Goal: Task Accomplishment & Management: Complete application form

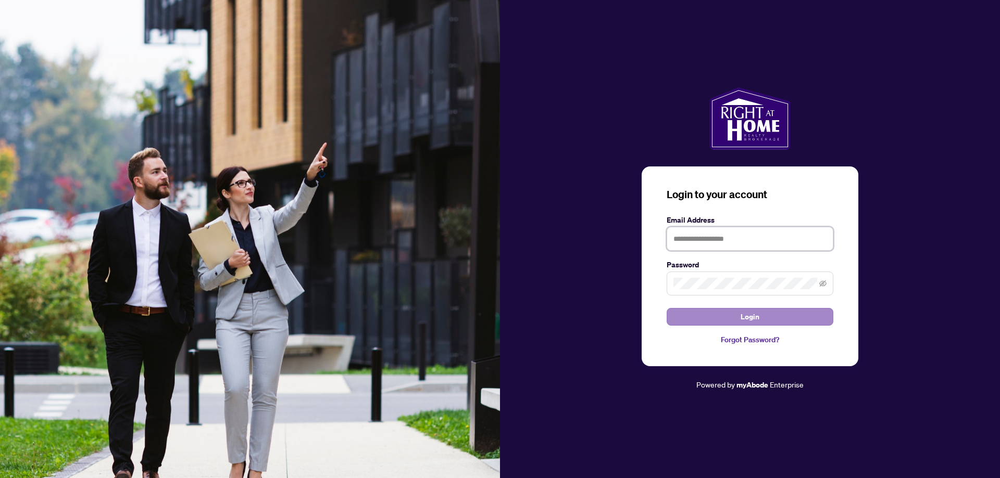
type input "**********"
click at [748, 311] on span "Login" at bounding box center [749, 317] width 19 height 17
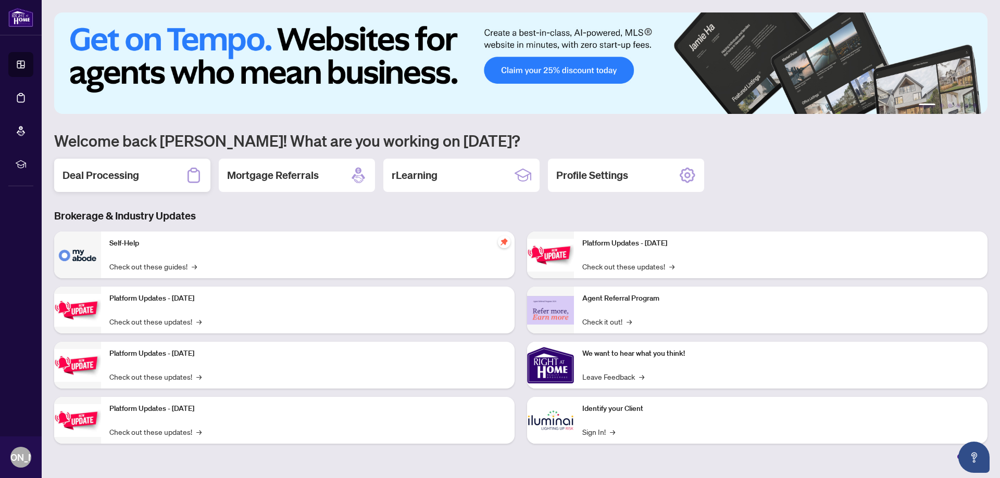
click at [124, 177] on h2 "Deal Processing" at bounding box center [100, 175] width 77 height 15
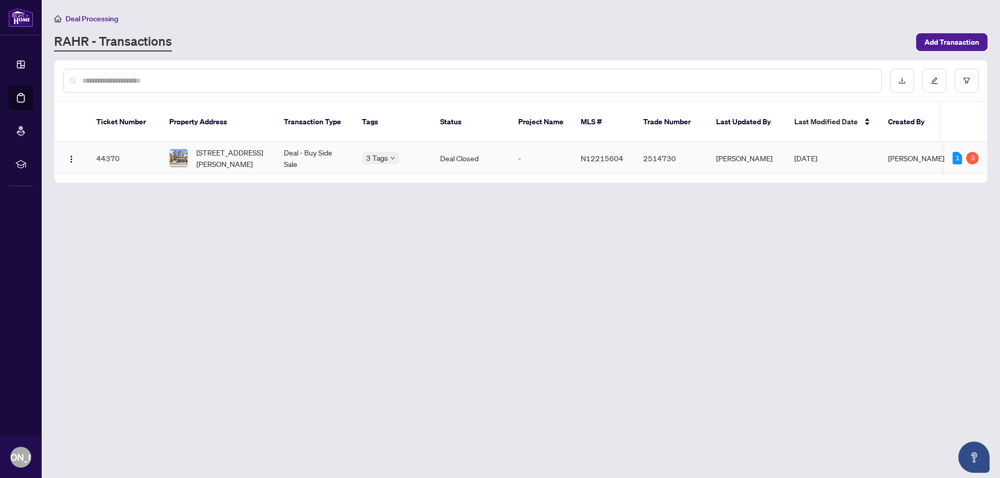
click at [459, 148] on td "Deal Closed" at bounding box center [471, 159] width 78 height 32
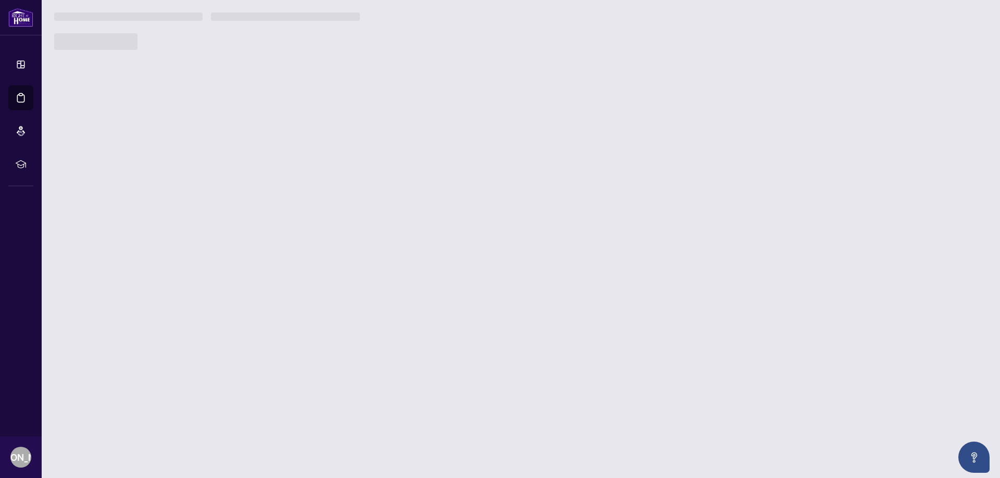
click at [459, 148] on main "Deal Processing [PERSON_NAME] - Transactions Add Transaction Ticket Number Prop…" at bounding box center [521, 239] width 958 height 478
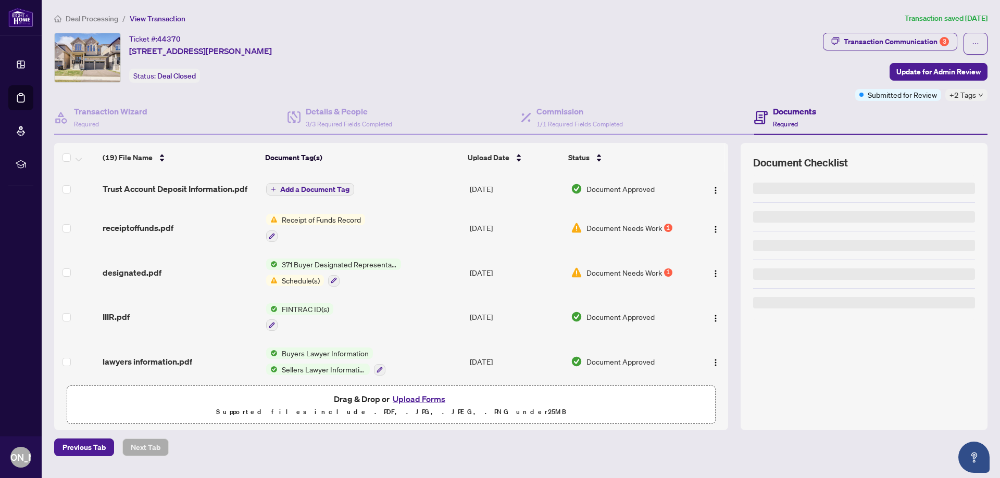
click at [661, 65] on div "Ticket #: 44370 [STREET_ADDRESS][PERSON_NAME] Status: Deal Closed" at bounding box center [436, 58] width 764 height 50
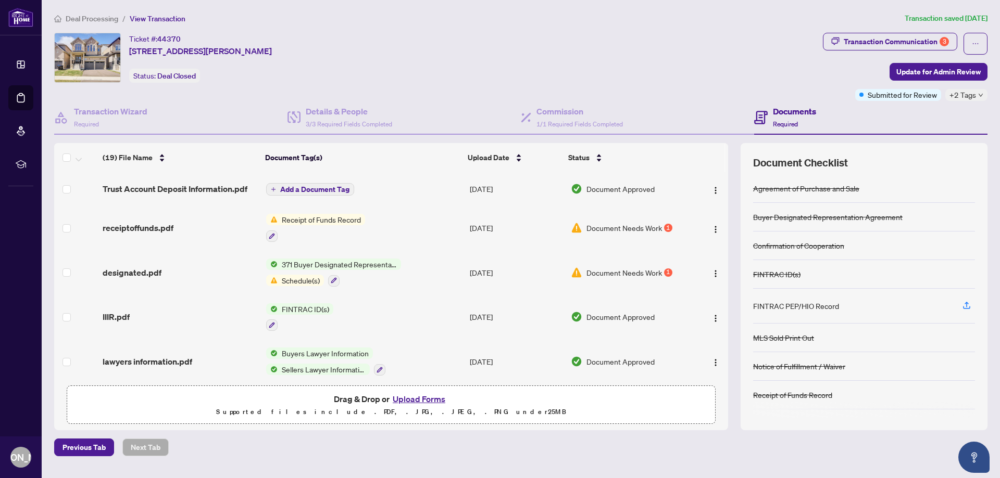
click at [328, 268] on span "371 Buyer Designated Representation Agreement - Authority for Purchase or Lease" at bounding box center [339, 264] width 123 height 11
click at [304, 270] on div "371 Buyer Designated Representation Agreement - Authority for Purchase or Lease…" at bounding box center [333, 273] width 135 height 28
click at [602, 265] on td "Document Needs Work 1" at bounding box center [629, 272] width 126 height 45
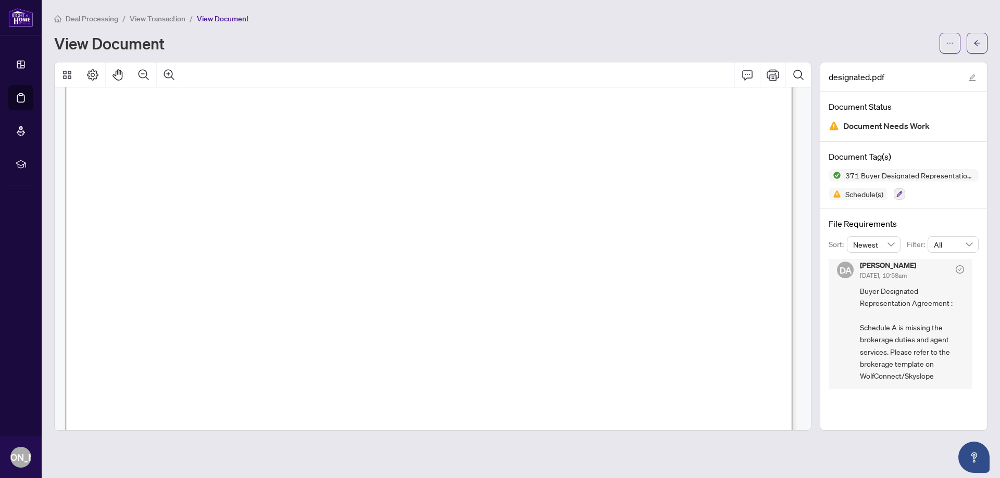
scroll to position [7, 0]
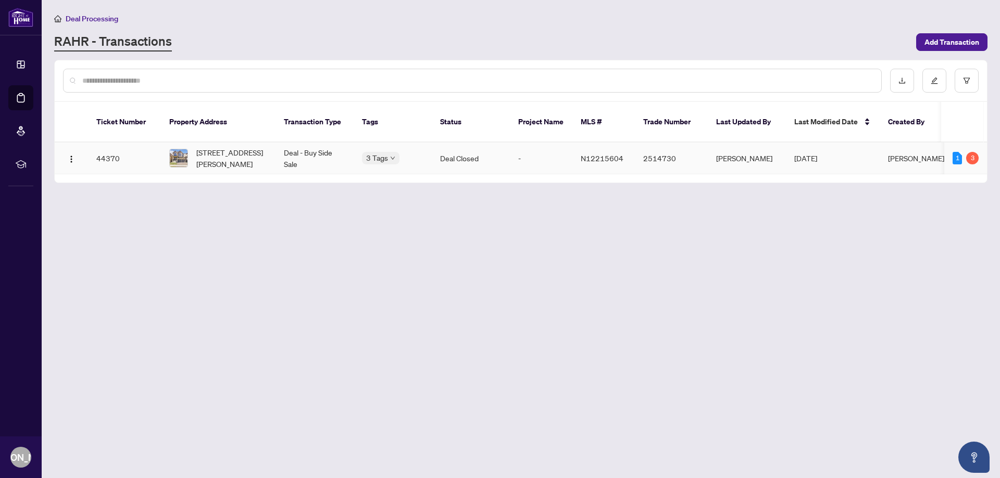
click at [596, 154] on span "N12215604" at bounding box center [602, 158] width 43 height 9
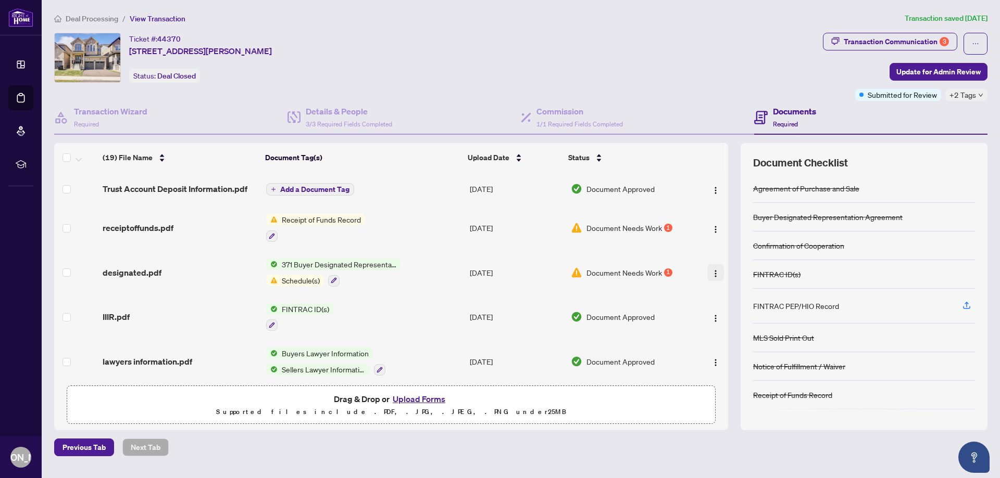
click at [711, 273] on img "button" at bounding box center [715, 274] width 8 height 8
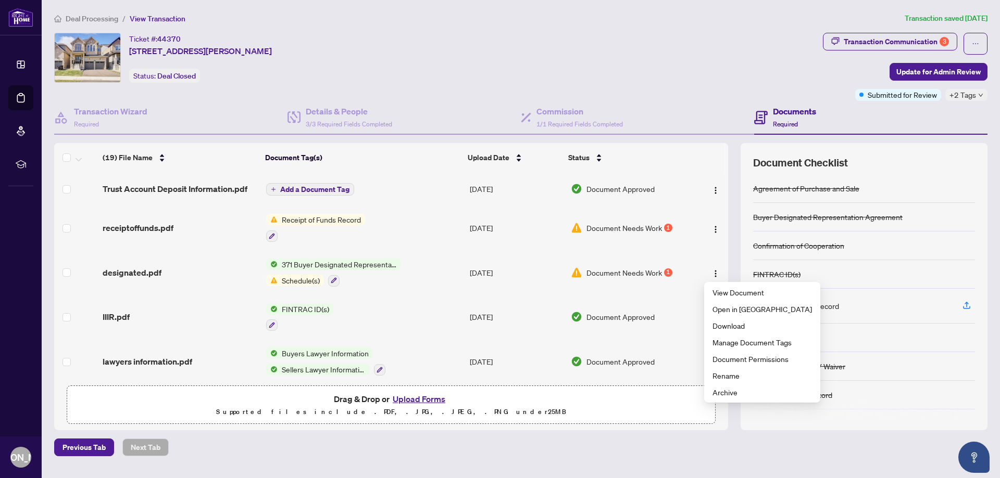
click at [650, 289] on td "Document Needs Work 1" at bounding box center [629, 272] width 126 height 45
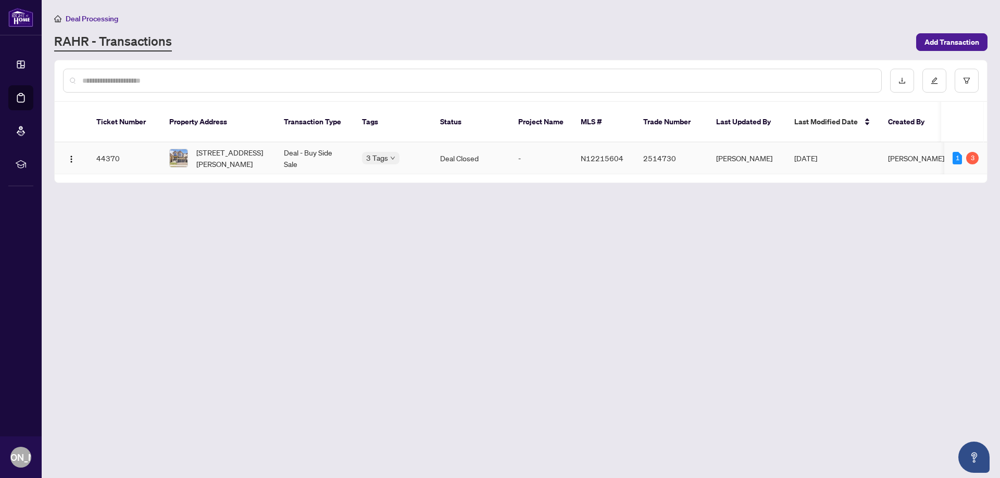
click at [466, 150] on td "Deal Closed" at bounding box center [471, 159] width 78 height 32
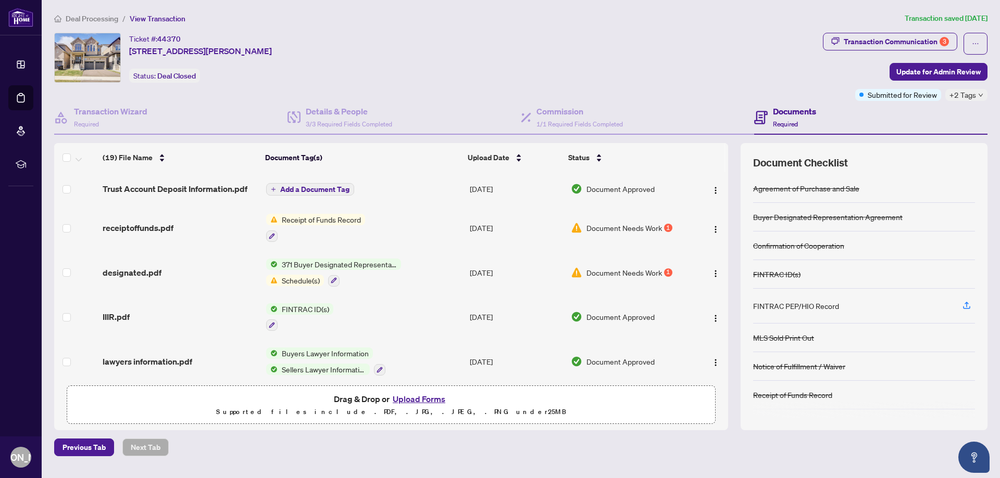
click at [406, 400] on button "Upload Forms" at bounding box center [418, 400] width 59 height 14
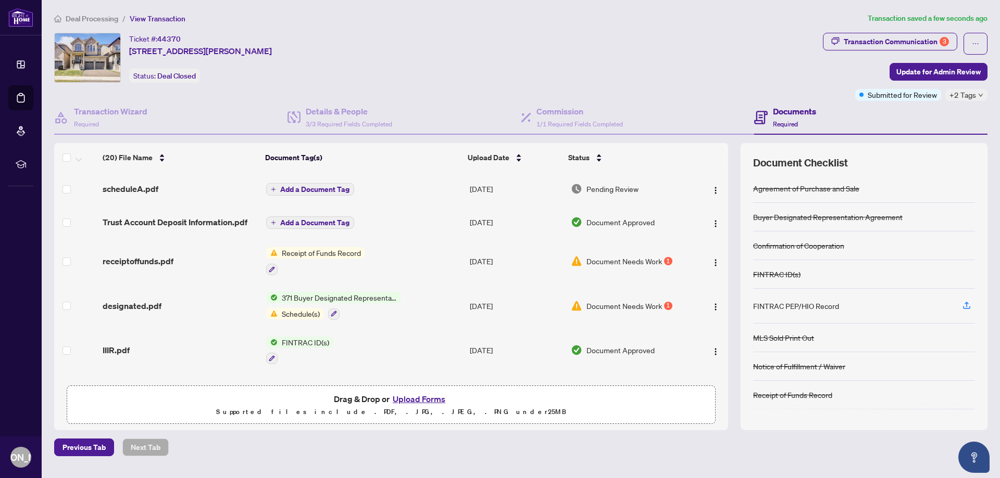
click at [415, 266] on td "Receipt of Funds Record" at bounding box center [364, 261] width 204 height 45
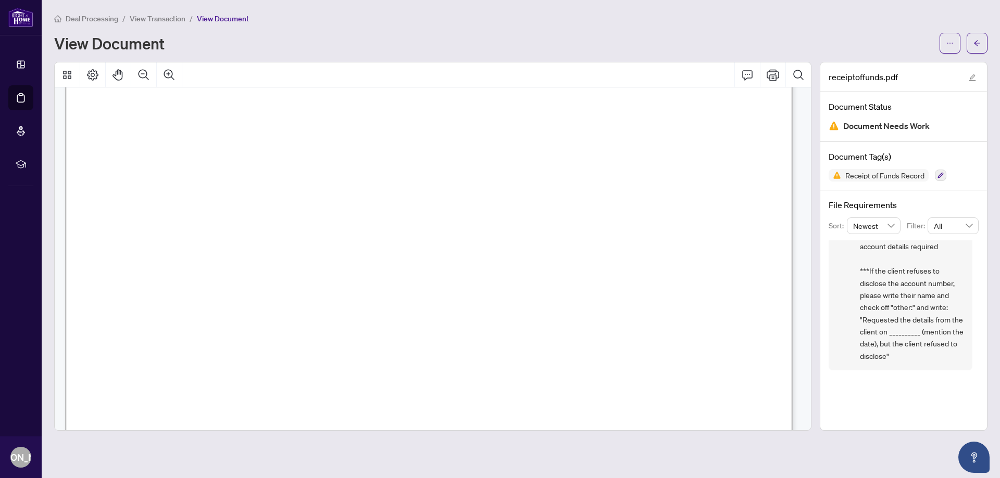
scroll to position [65, 0]
click at [974, 47] on span "button" at bounding box center [976, 43] width 7 height 17
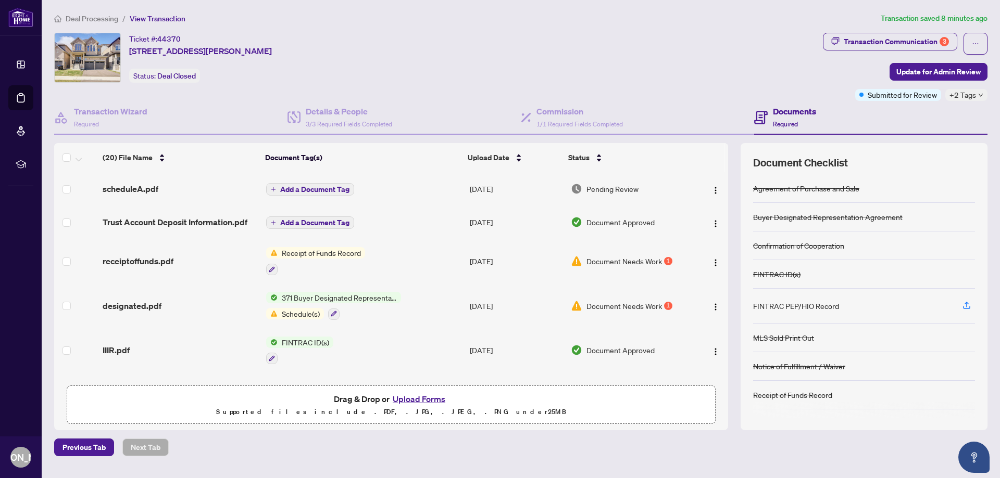
click at [419, 400] on button "Upload Forms" at bounding box center [418, 400] width 59 height 14
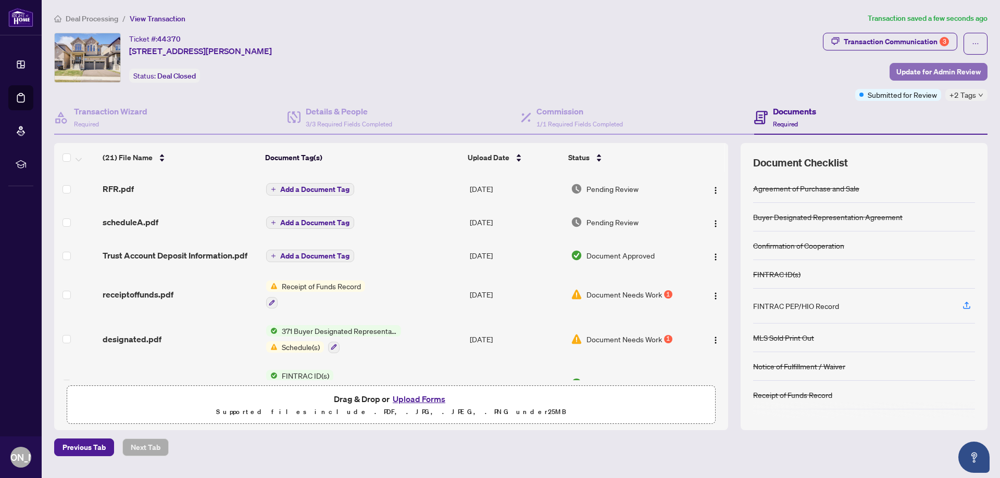
click at [937, 71] on span "Update for Admin Review" at bounding box center [938, 72] width 84 height 17
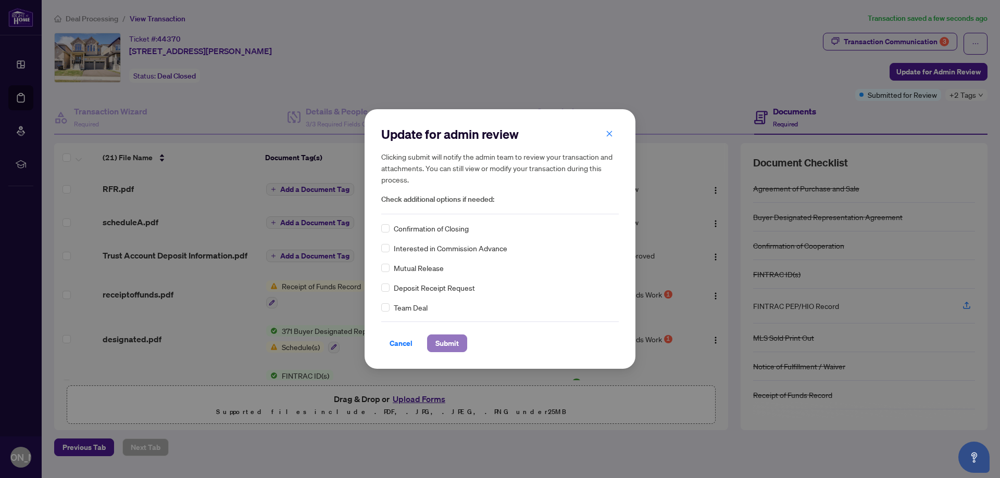
click at [457, 346] on span "Submit" at bounding box center [446, 343] width 23 height 17
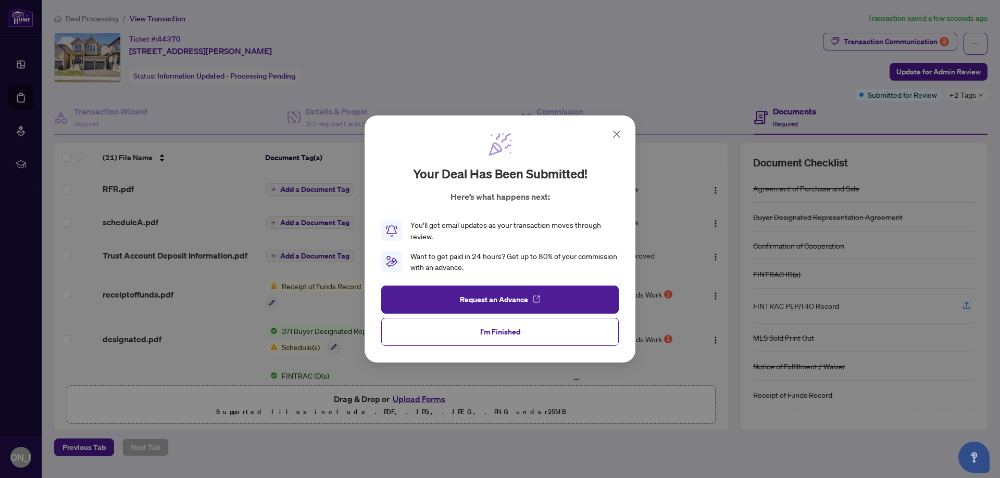
click at [618, 136] on icon at bounding box center [616, 134] width 12 height 12
click at [618, 136] on div "Transaction Wizard Required Details & People 3/3 Required Fields Completed Comm…" at bounding box center [520, 265] width 933 height 329
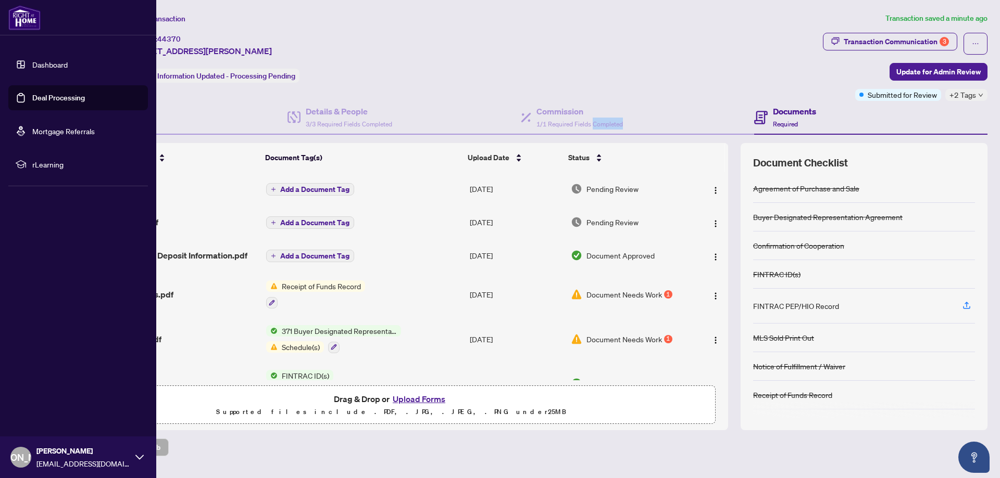
click at [23, 18] on img at bounding box center [24, 17] width 32 height 25
